Goal: Task Accomplishment & Management: Complete application form

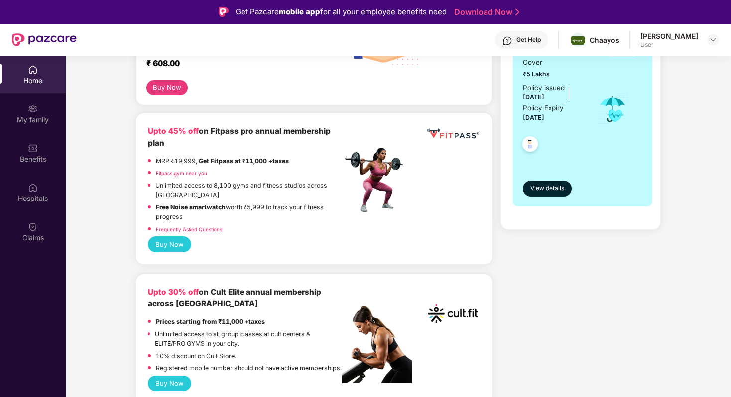
scroll to position [340, 0]
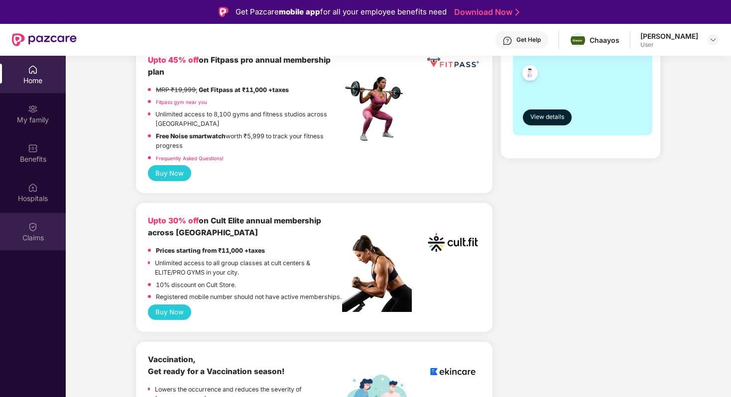
click at [38, 240] on div "Claims" at bounding box center [33, 238] width 66 height 10
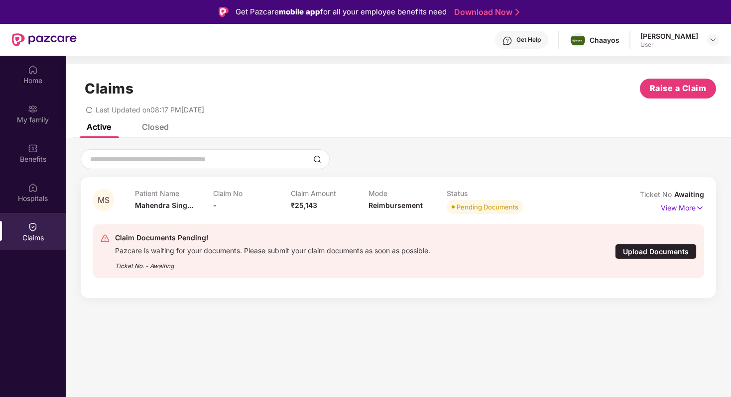
click at [661, 254] on div "Upload Documents" at bounding box center [656, 251] width 82 height 15
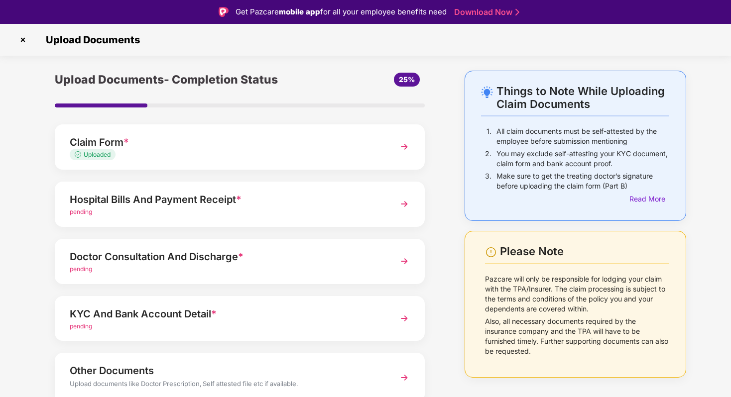
click at [404, 201] on img at bounding box center [404, 204] width 18 height 18
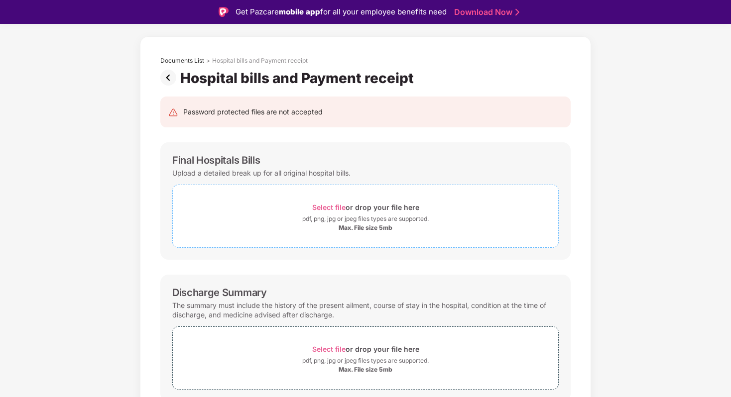
scroll to position [208, 0]
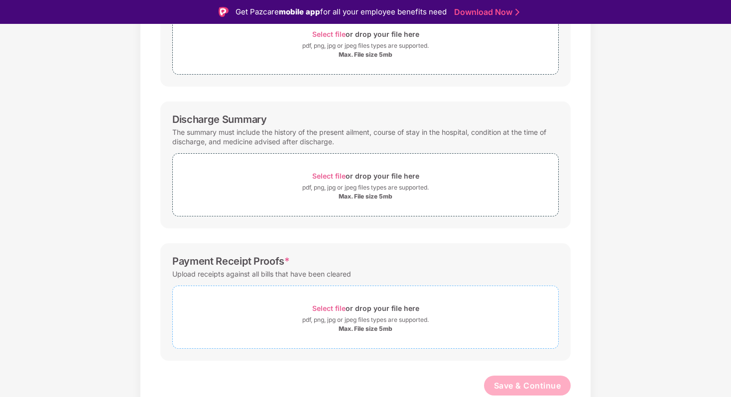
click at [334, 309] on span "Select file" at bounding box center [328, 308] width 33 height 8
click at [328, 311] on span "Select file" at bounding box center [328, 308] width 33 height 8
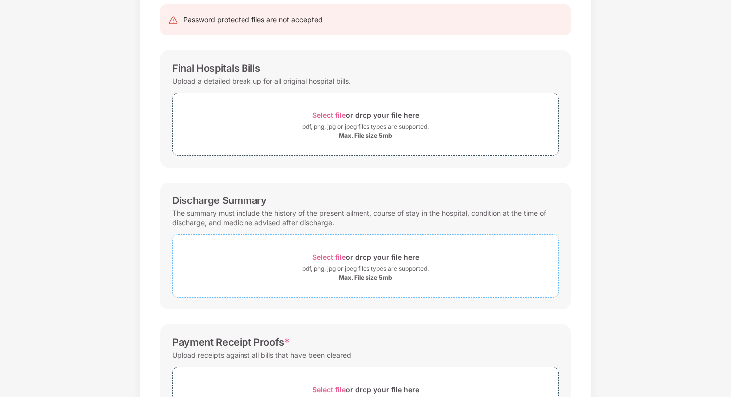
scroll to position [100, 0]
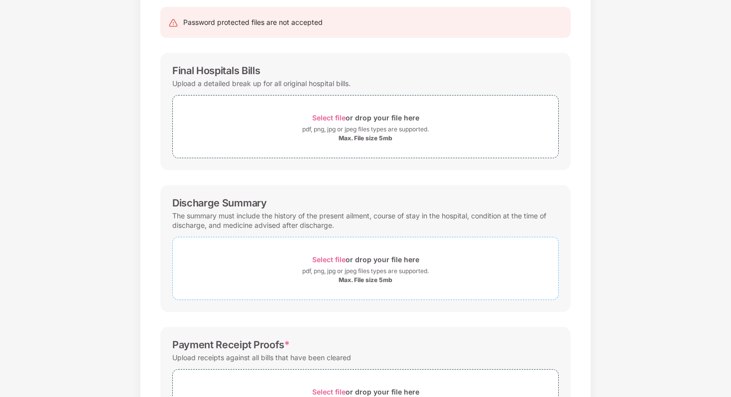
click at [321, 257] on span "Select file" at bounding box center [328, 259] width 33 height 8
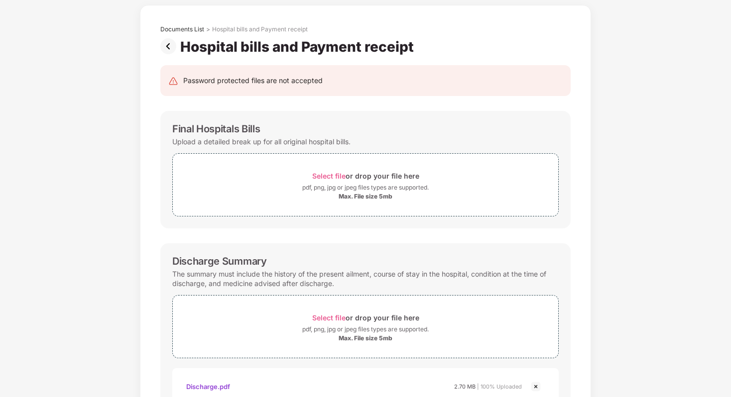
scroll to position [40, 0]
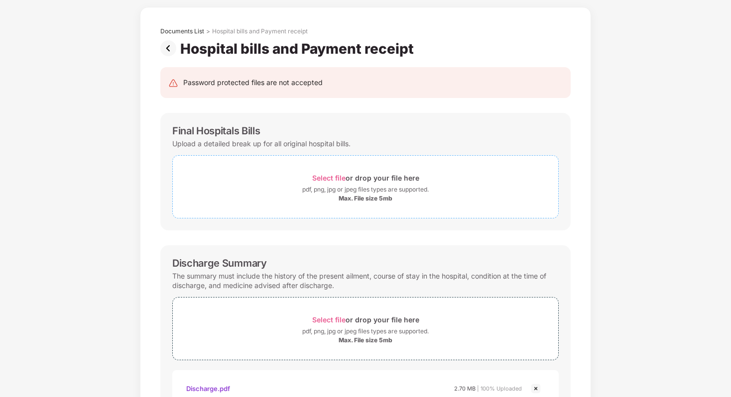
click at [324, 175] on span "Select file" at bounding box center [328, 178] width 33 height 8
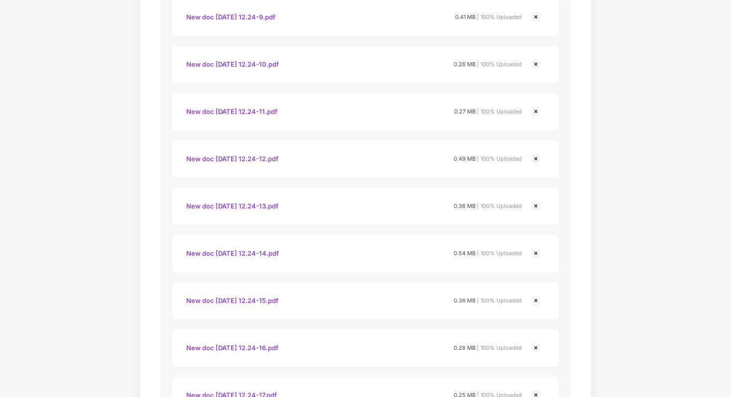
scroll to position [1106, 0]
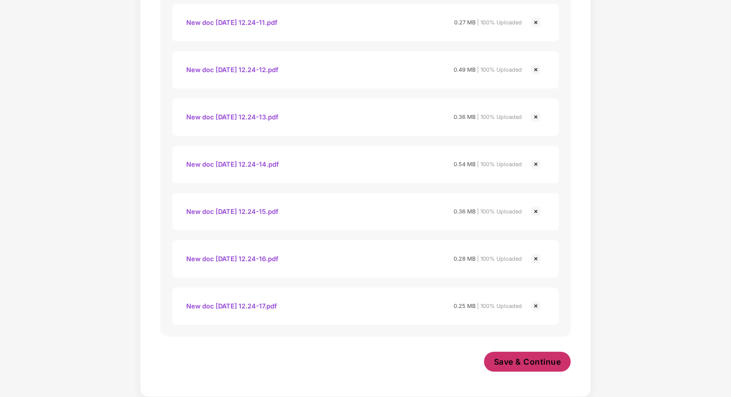
click at [518, 369] on button "Save & Continue" at bounding box center [527, 362] width 87 height 20
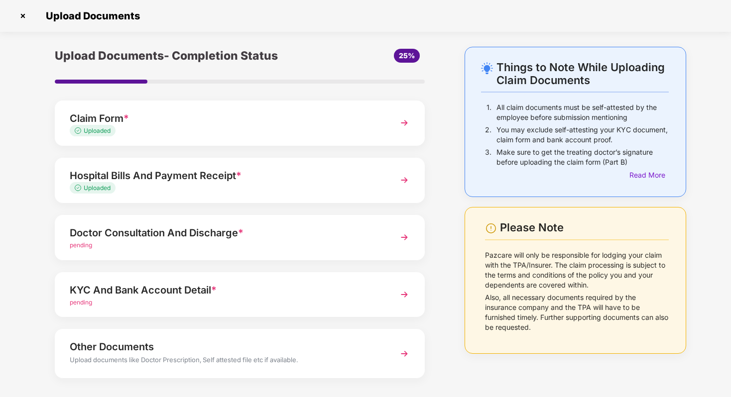
scroll to position [43, 0]
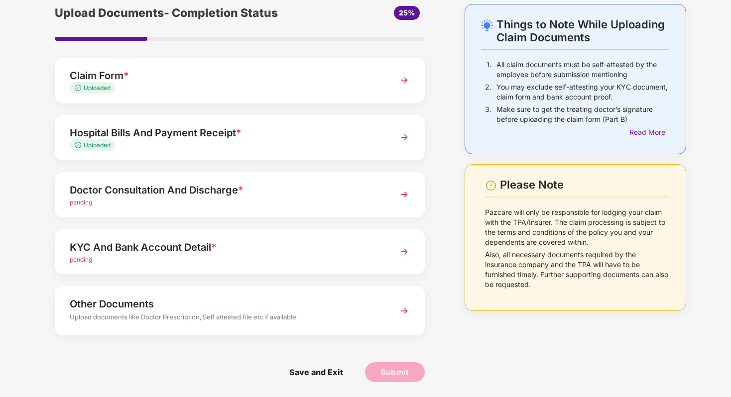
click at [218, 194] on div "Doctor Consultation And Discharge *" at bounding box center [226, 190] width 312 height 16
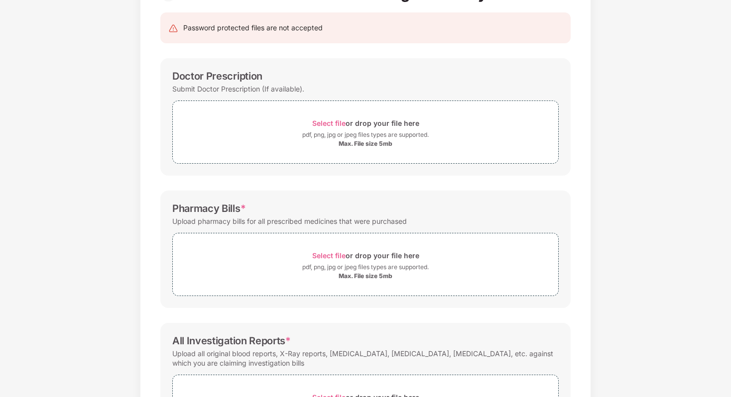
scroll to position [30, 0]
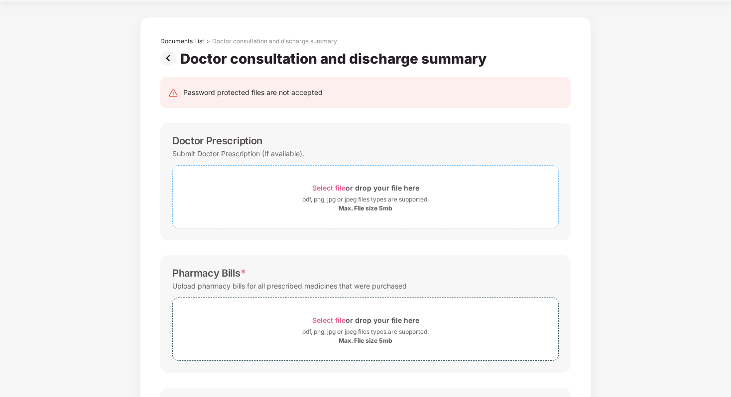
click at [331, 185] on span "Select file" at bounding box center [328, 188] width 33 height 8
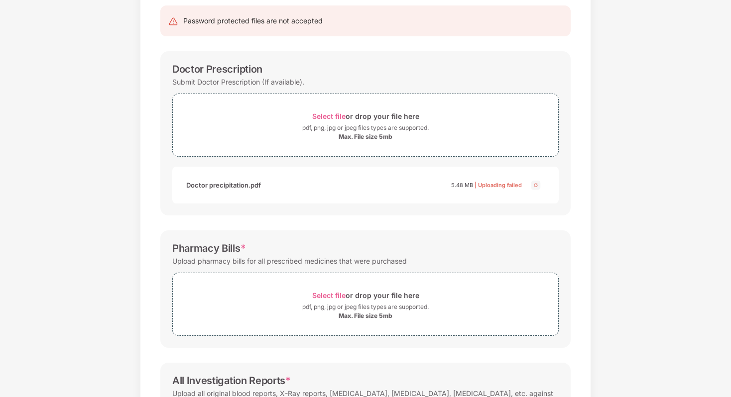
scroll to position [102, 0]
click at [328, 116] on span "Select file" at bounding box center [328, 116] width 33 height 8
click at [207, 182] on div "Doctor precipitation-11.pdf" at bounding box center [228, 184] width 84 height 17
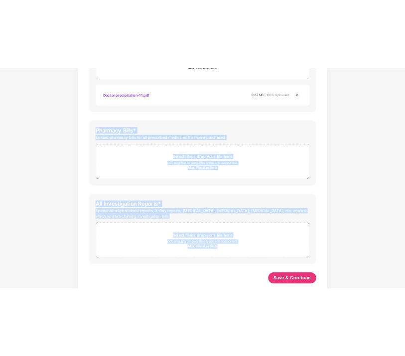
scroll to position [255, 0]
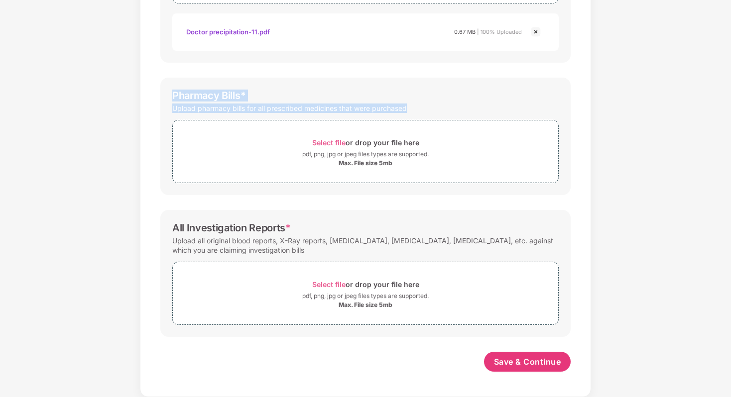
drag, startPoint x: 480, startPoint y: 220, endPoint x: 682, endPoint y: 119, distance: 225.5
click at [682, 119] on div "Documents List > Doctor consultation and discharge summary Doctor consultation …" at bounding box center [365, 94] width 731 height 605
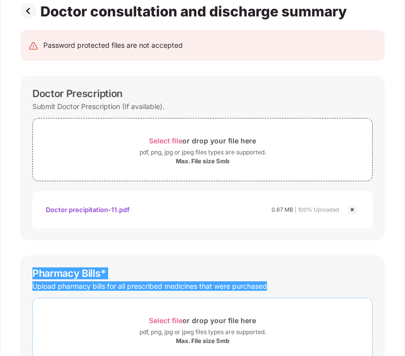
scroll to position [81, 0]
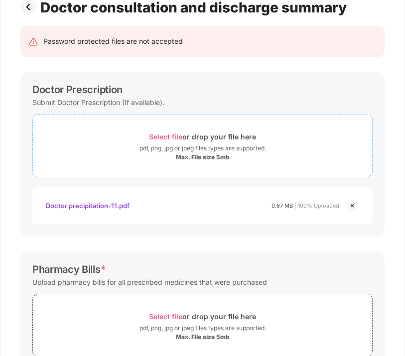
click at [164, 136] on span "Select file" at bounding box center [165, 136] width 33 height 8
click at [349, 205] on img at bounding box center [352, 206] width 12 height 12
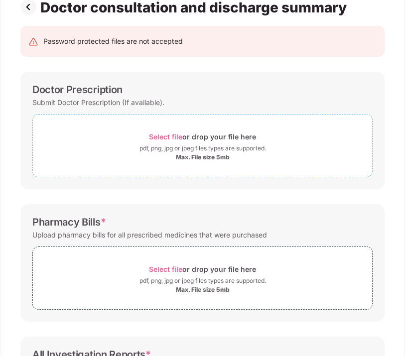
click at [159, 135] on span "Select file" at bounding box center [165, 136] width 33 height 8
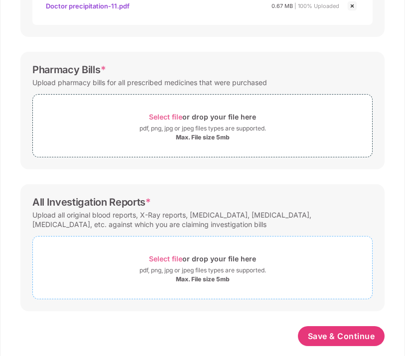
scroll to position [762, 0]
